Goal: Transaction & Acquisition: Purchase product/service

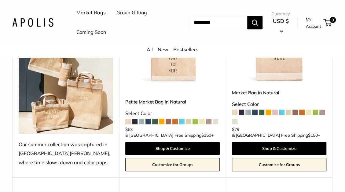
scroll to position [146, 0]
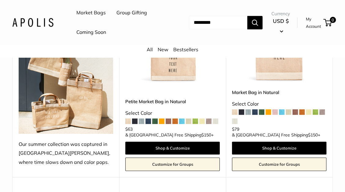
click at [0, 0] on img at bounding box center [0, 0] width 0 height 0
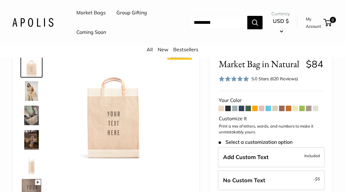
click at [270, 108] on span at bounding box center [267, 108] width 5 height 5
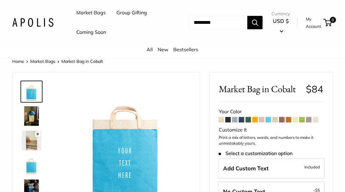
click at [289, 119] on span at bounding box center [288, 119] width 5 height 5
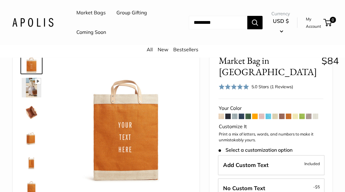
scroll to position [29, 0]
click at [242, 113] on span at bounding box center [241, 115] width 5 height 5
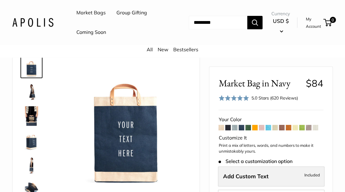
scroll to position [59, 0]
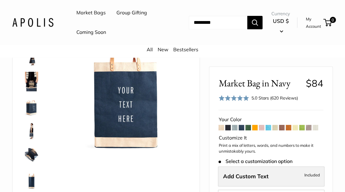
click at [254, 176] on span "Add Custom Text" at bounding box center [246, 176] width 46 height 7
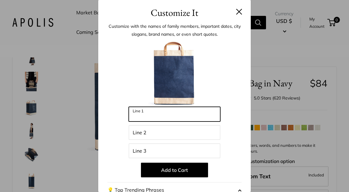
click at [148, 118] on input "Line 1" at bounding box center [175, 114] width 92 height 15
type input "**********"
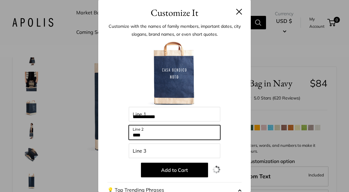
type input "****"
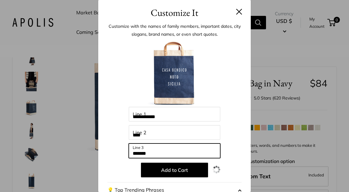
type input "*******"
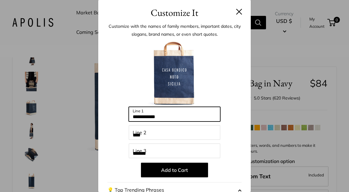
drag, startPoint x: 148, startPoint y: 115, endPoint x: 82, endPoint y: 108, distance: 66.6
click at [82, 108] on div "**********" at bounding box center [174, 96] width 349 height 192
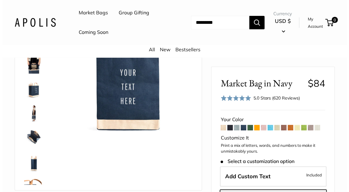
scroll to position [78, 0]
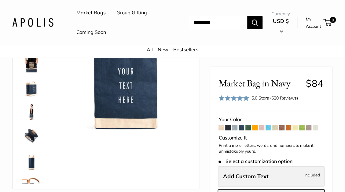
click at [290, 177] on label "Add Custom Text Included" at bounding box center [271, 176] width 107 height 20
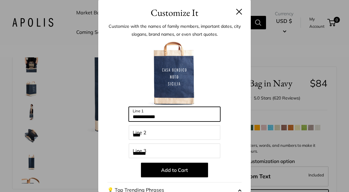
click at [169, 118] on input "**********" at bounding box center [175, 114] width 92 height 15
type input "****"
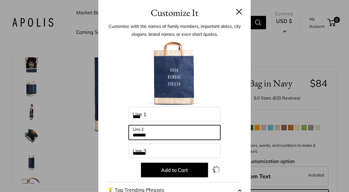
type input "*******"
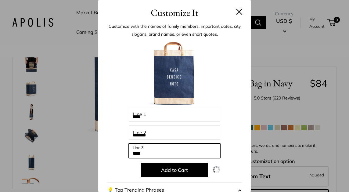
type input "****"
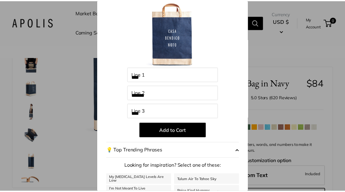
scroll to position [42, 0]
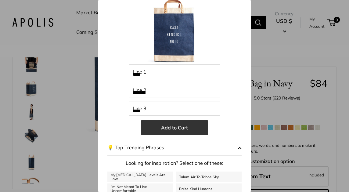
click at [173, 126] on button "Add to Cart" at bounding box center [174, 127] width 67 height 15
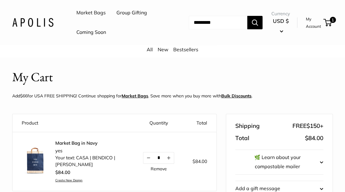
click at [92, 13] on link "Market Bags" at bounding box center [90, 12] width 29 height 9
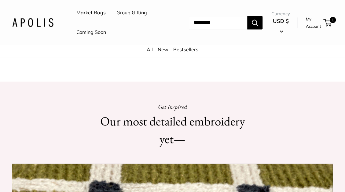
scroll to position [417, 0]
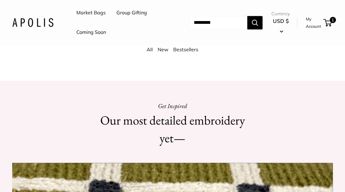
click at [148, 50] on link "All" at bounding box center [150, 49] width 6 height 6
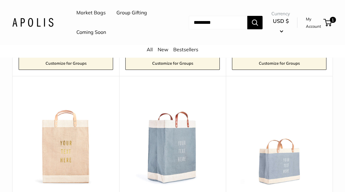
scroll to position [2035, 0]
click at [0, 0] on img at bounding box center [0, 0] width 0 height 0
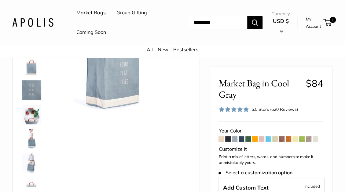
scroll to position [75, 0]
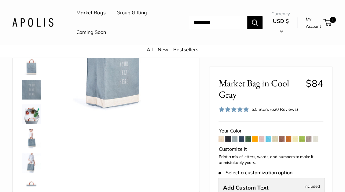
click at [241, 186] on span "Add Custom Text" at bounding box center [246, 187] width 46 height 7
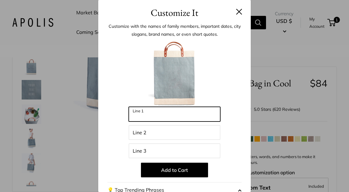
click at [173, 112] on input "Line 1" at bounding box center [175, 114] width 92 height 15
type input "****"
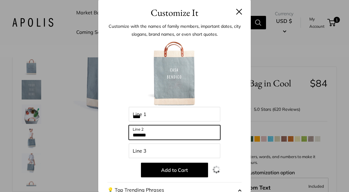
type input "*******"
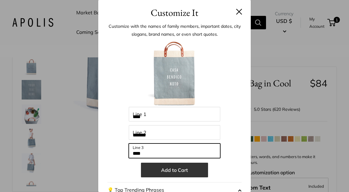
type input "****"
click at [176, 172] on button "Add to Cart" at bounding box center [174, 170] width 67 height 15
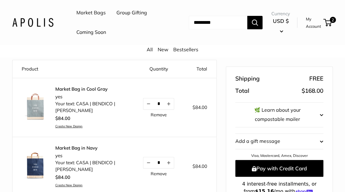
scroll to position [51, 0]
click at [94, 12] on link "Market Bags" at bounding box center [90, 12] width 29 height 9
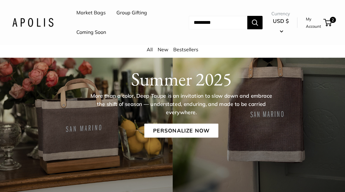
scroll to position [56, 0]
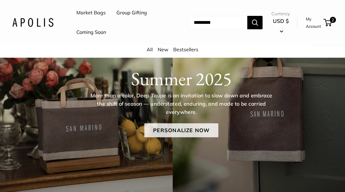
click at [169, 131] on link "Personalize Now" at bounding box center [181, 130] width 74 height 14
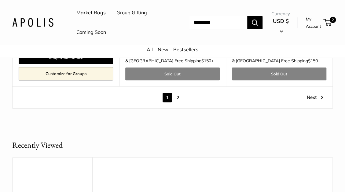
scroll to position [3202, 0]
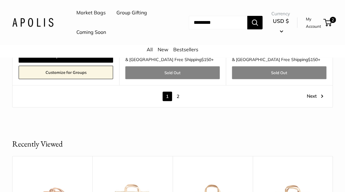
click at [85, 13] on link "Market Bags" at bounding box center [90, 12] width 29 height 9
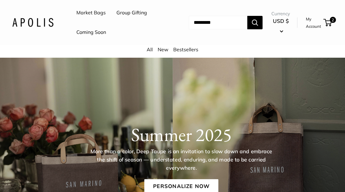
click at [162, 51] on link "New" at bounding box center [163, 49] width 11 height 6
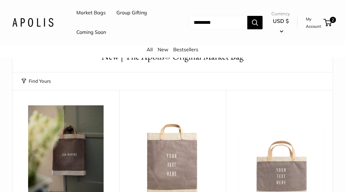
scroll to position [29, 0]
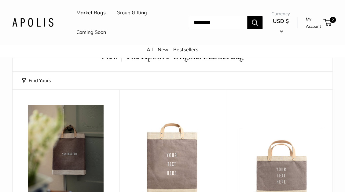
click at [151, 50] on link "All" at bounding box center [150, 49] width 6 height 6
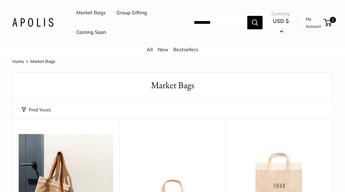
click at [16, 61] on link "Home" at bounding box center [18, 61] width 12 height 5
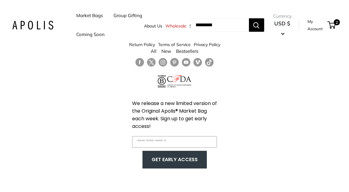
click at [91, 16] on link "Market Bags" at bounding box center [89, 15] width 27 height 9
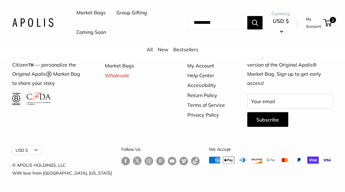
scroll to position [1573, 0]
click at [114, 70] on link "Market Bags" at bounding box center [135, 65] width 61 height 10
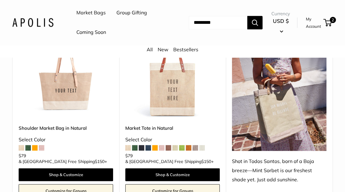
scroll to position [317, 0]
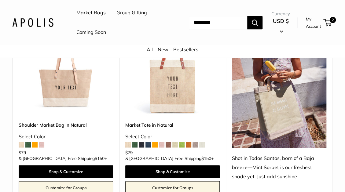
click at [0, 0] on img at bounding box center [0, 0] width 0 height 0
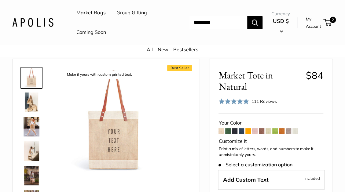
click at [283, 130] on span at bounding box center [281, 130] width 5 height 5
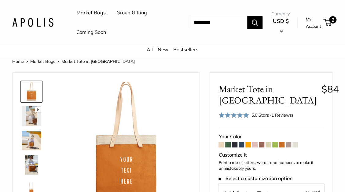
click at [329, 20] on span "2" at bounding box center [332, 19] width 7 height 7
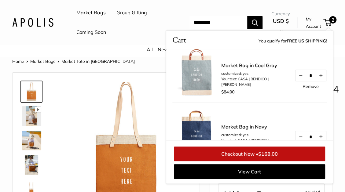
scroll to position [7, 0]
click at [190, 78] on img at bounding box center [196, 72] width 49 height 49
click at [309, 89] on link "Remove" at bounding box center [310, 87] width 16 height 4
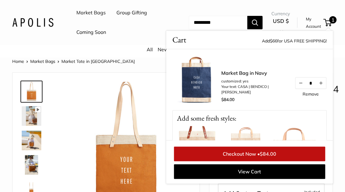
click at [89, 13] on link "Market Bags" at bounding box center [90, 12] width 29 height 9
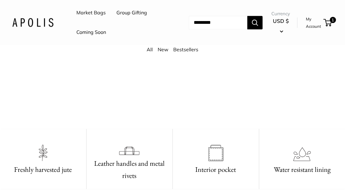
scroll to position [278, 0]
click at [282, 22] on span "USD $" at bounding box center [281, 21] width 16 height 6
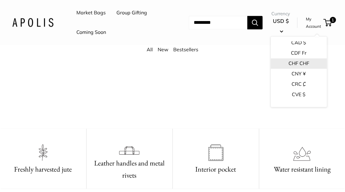
click at [284, 61] on button "CHF CHF" at bounding box center [299, 63] width 56 height 10
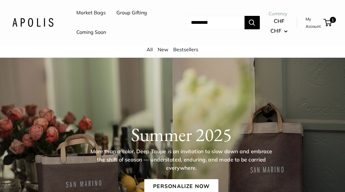
scroll to position [8, 0]
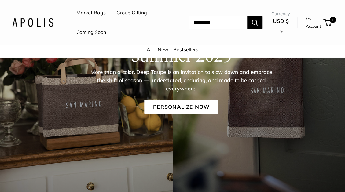
scroll to position [82, 0]
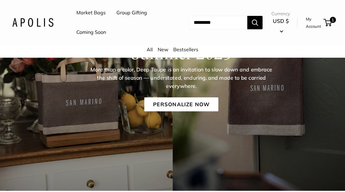
click at [88, 13] on link "Market Bags" at bounding box center [90, 12] width 29 height 9
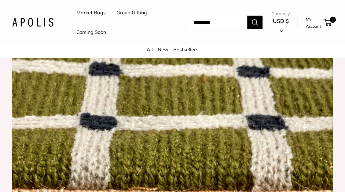
scroll to position [536, 0]
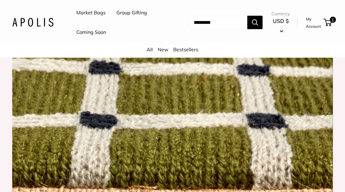
click at [150, 46] on div "All New Bestsellers" at bounding box center [172, 51] width 345 height 12
click at [150, 49] on link "All" at bounding box center [150, 49] width 6 height 6
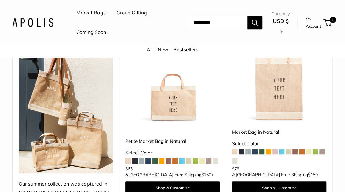
scroll to position [114, 0]
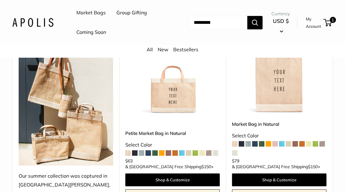
drag, startPoint x: 288, startPoint y: 86, endPoint x: 306, endPoint y: 99, distance: 22.6
click at [0, 0] on img at bounding box center [0, 0] width 0 height 0
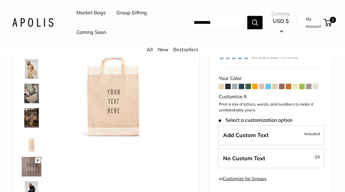
click at [289, 86] on span at bounding box center [288, 86] width 5 height 5
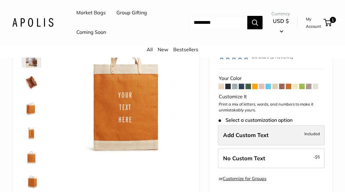
scroll to position [60, 0]
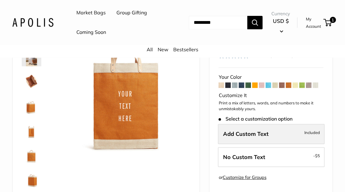
click at [251, 130] on span "Add Custom Text" at bounding box center [246, 133] width 46 height 7
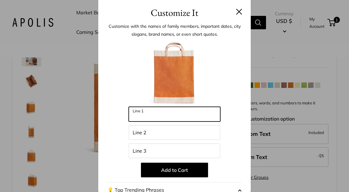
click at [141, 115] on input "Line 1" at bounding box center [175, 114] width 92 height 15
type input "****"
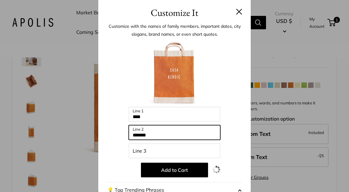
type input "*******"
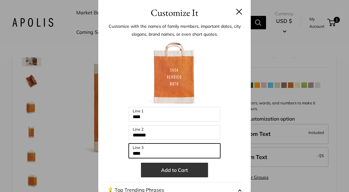
type input "****"
click at [170, 172] on button "Add to Cart" at bounding box center [174, 170] width 67 height 15
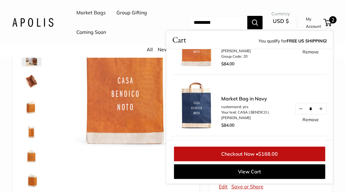
scroll to position [40, 0]
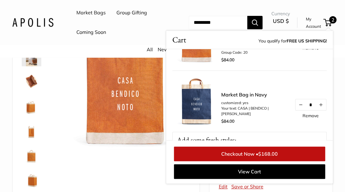
click at [252, 152] on link "Checkout Now • $168.00" at bounding box center [249, 154] width 151 height 15
